Goal: Check status: Check status

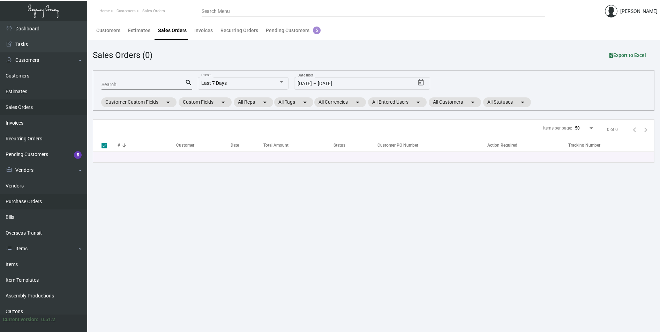
click at [28, 203] on link "Purchase Orders" at bounding box center [43, 201] width 87 height 16
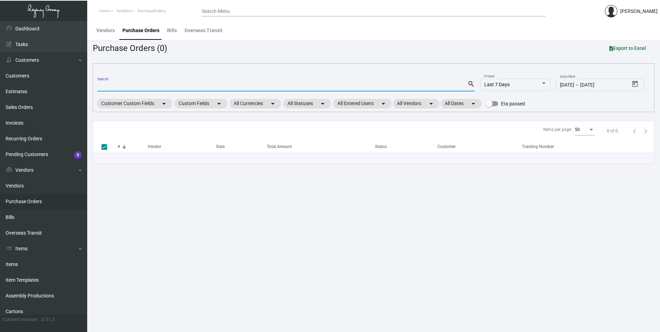
click at [109, 88] on input "Search" at bounding box center [282, 86] width 370 height 6
paste input "105910"
type input "105910"
checkbox input "false"
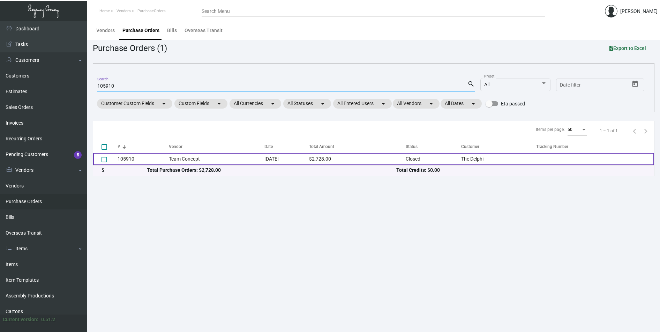
type input "105910"
click at [124, 159] on td "105910" at bounding box center [142, 159] width 51 height 12
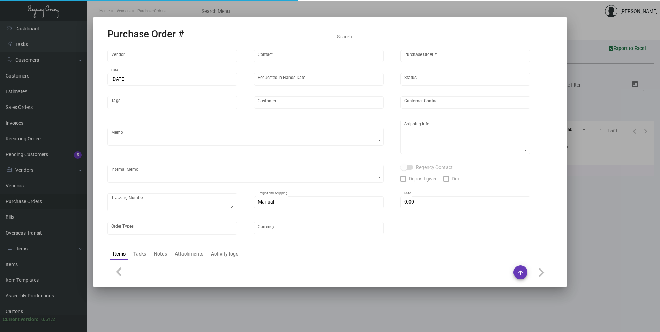
type input "Team Concept"
type input "[PERSON_NAME]"
type input "105910"
type input "[DATE]"
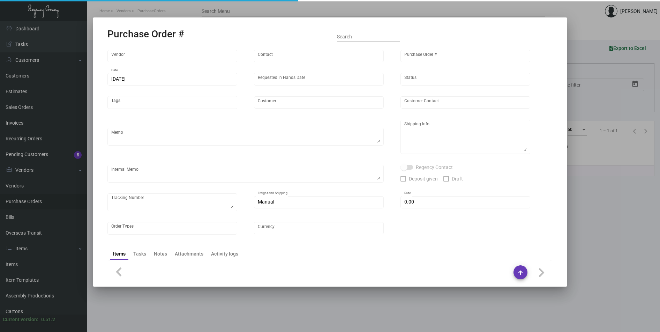
type input "The Delphi"
type input "[PERSON_NAME]"
type textarea "Quote# 15960 / Please reach out to SH for UPS labels."
type textarea "Delphi - [PERSON_NAME] [STREET_ADDRESS]"
type input "$ 0.00"
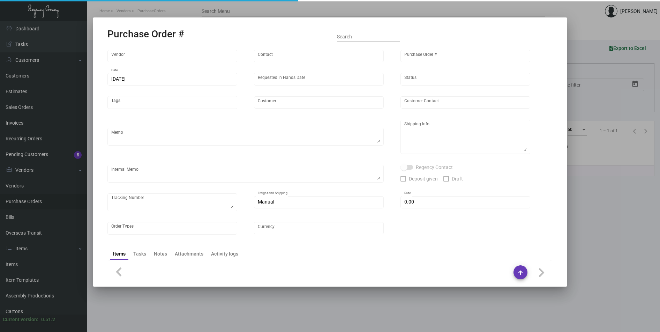
type input "United States Dollar $"
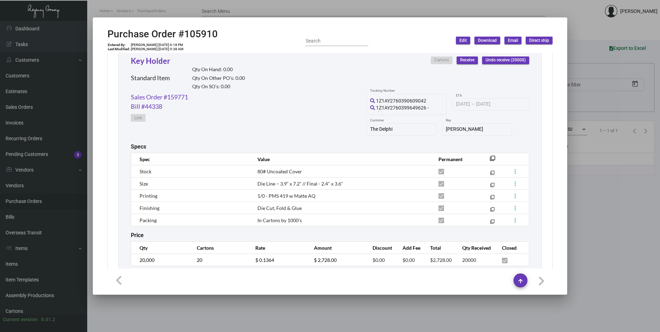
scroll to position [354, 0]
